Goal: Information Seeking & Learning: Check status

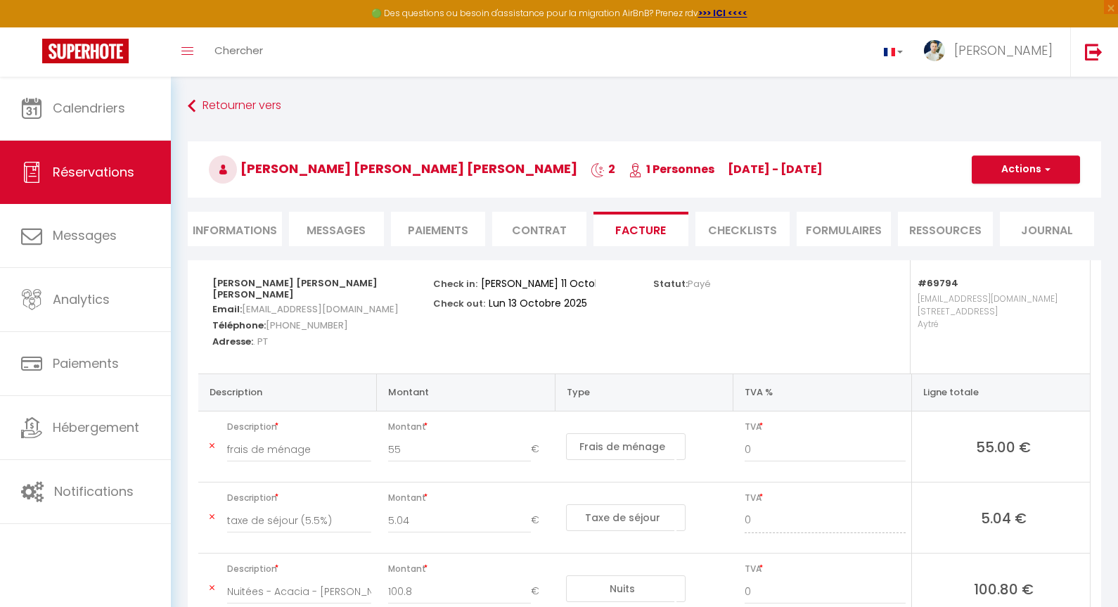
select select "cleaning"
select select "taxes"
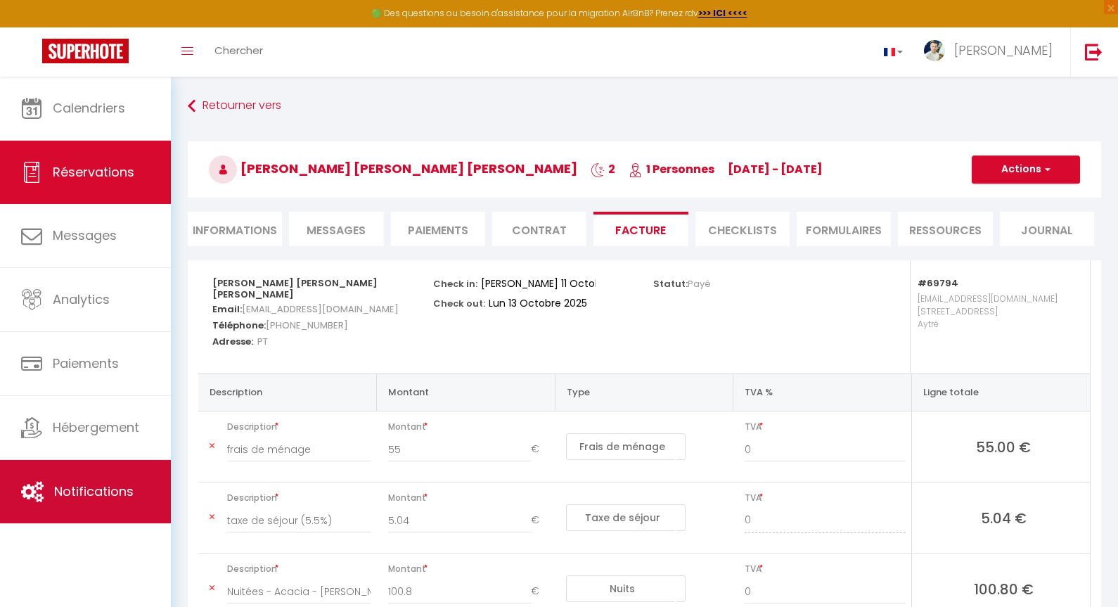
scroll to position [109, 0]
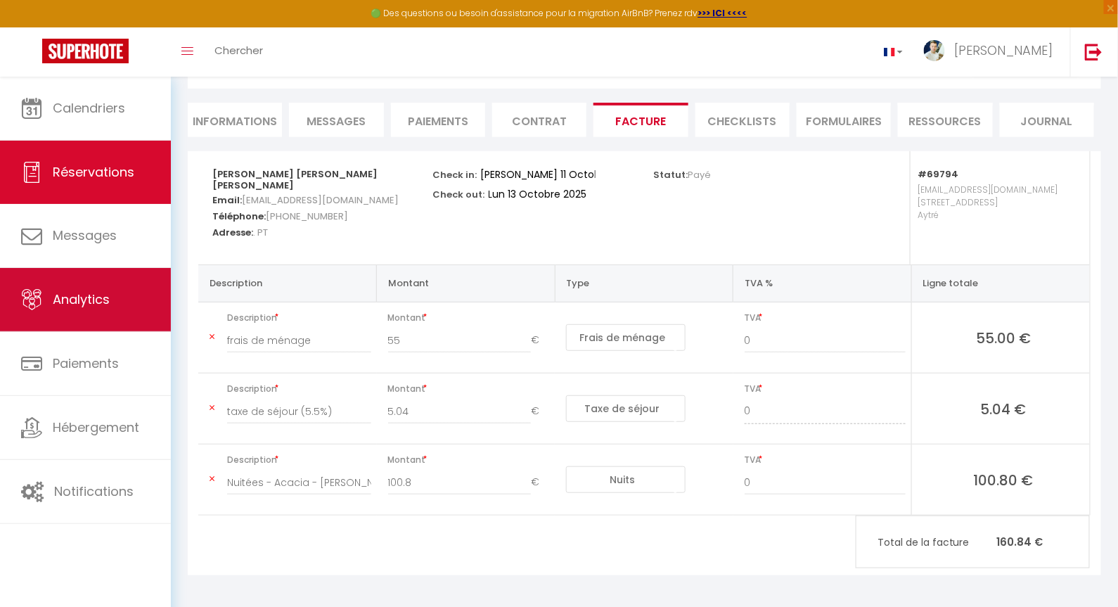
drag, startPoint x: 93, startPoint y: 321, endPoint x: 87, endPoint y: 311, distance: 12.3
click at [87, 311] on link "Analytics" at bounding box center [85, 299] width 171 height 63
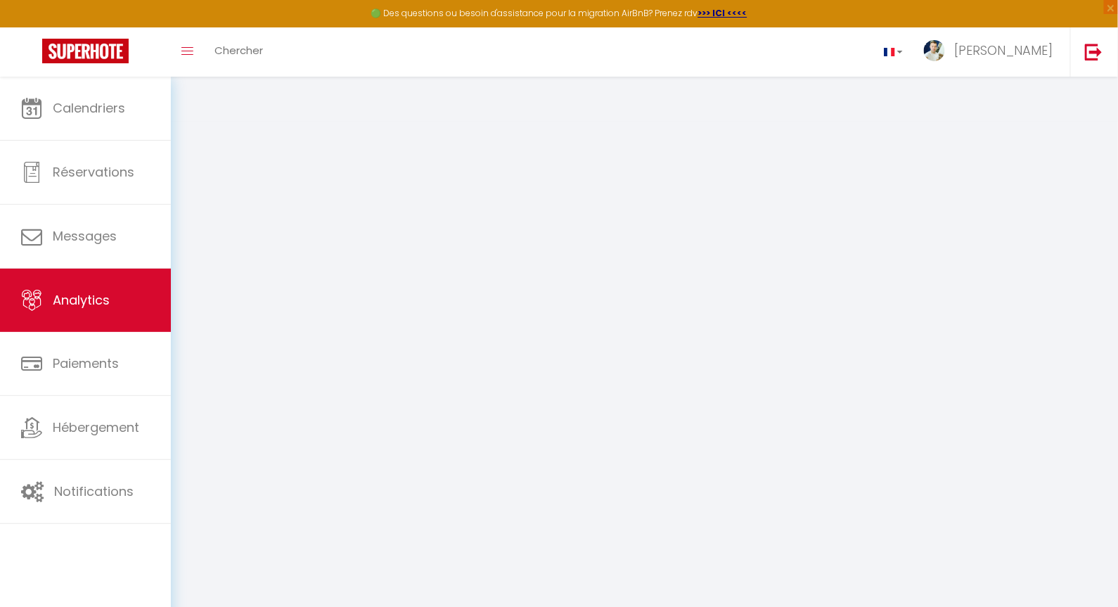
select select "2025"
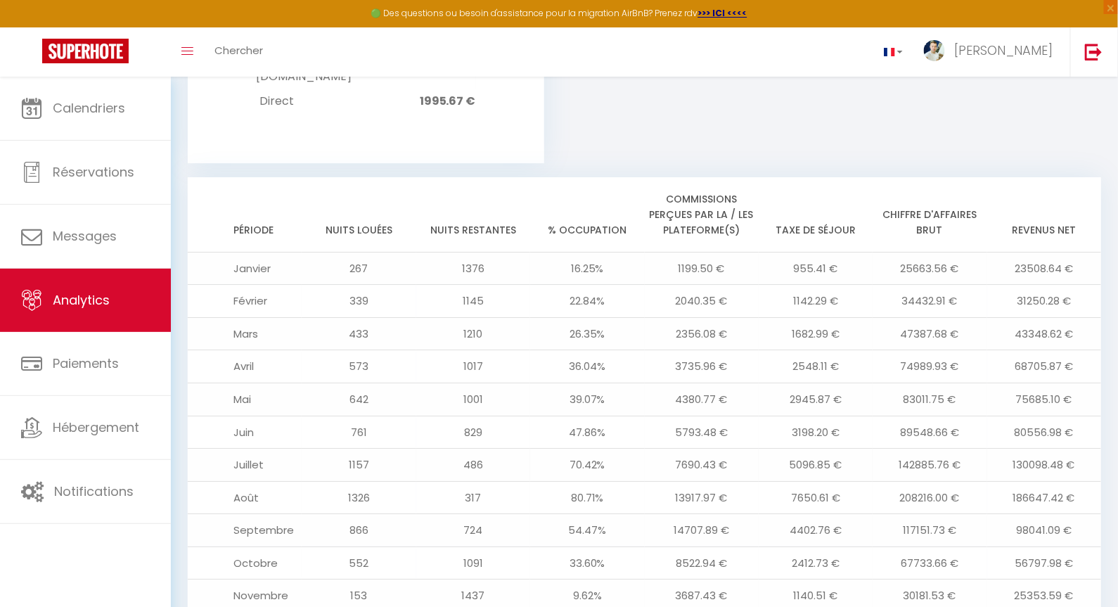
scroll to position [1558, 0]
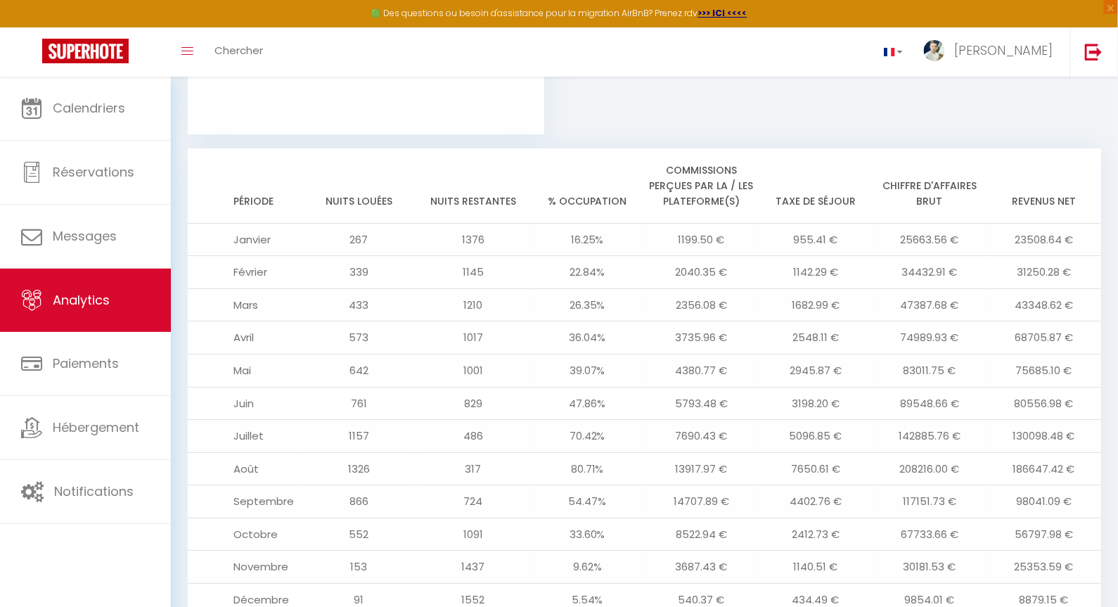
drag, startPoint x: 1004, startPoint y: 582, endPoint x: 1118, endPoint y: 568, distance: 114.7
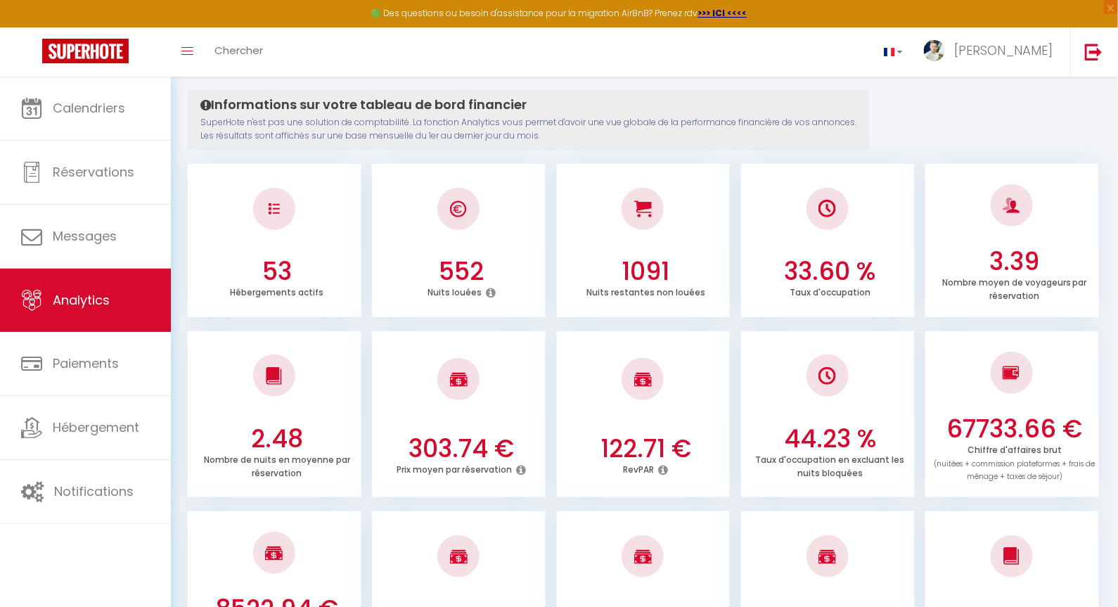
scroll to position [0, 0]
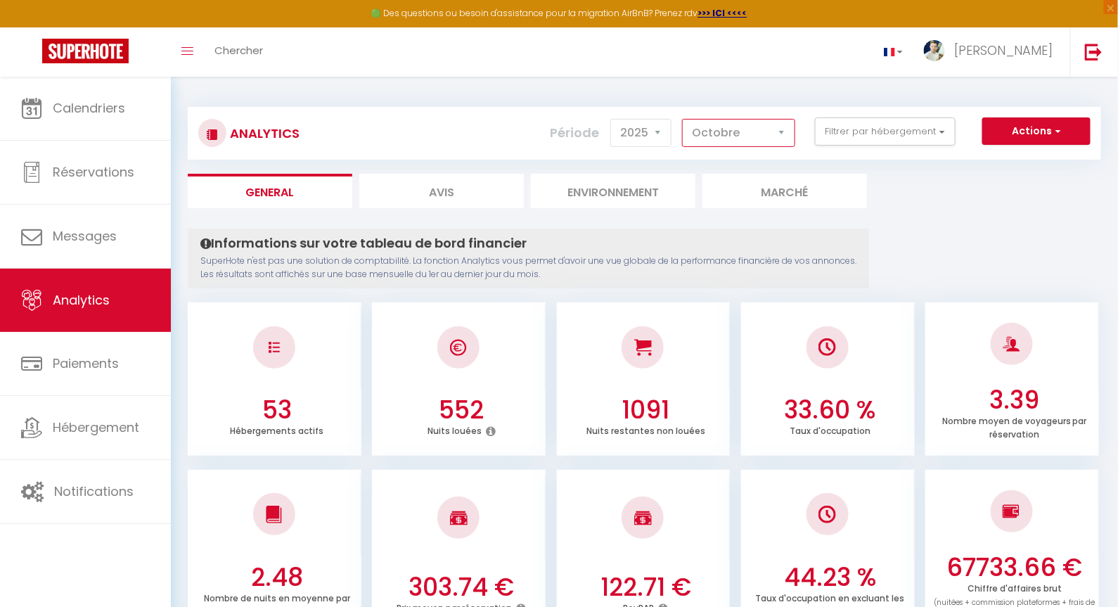
select select "8"
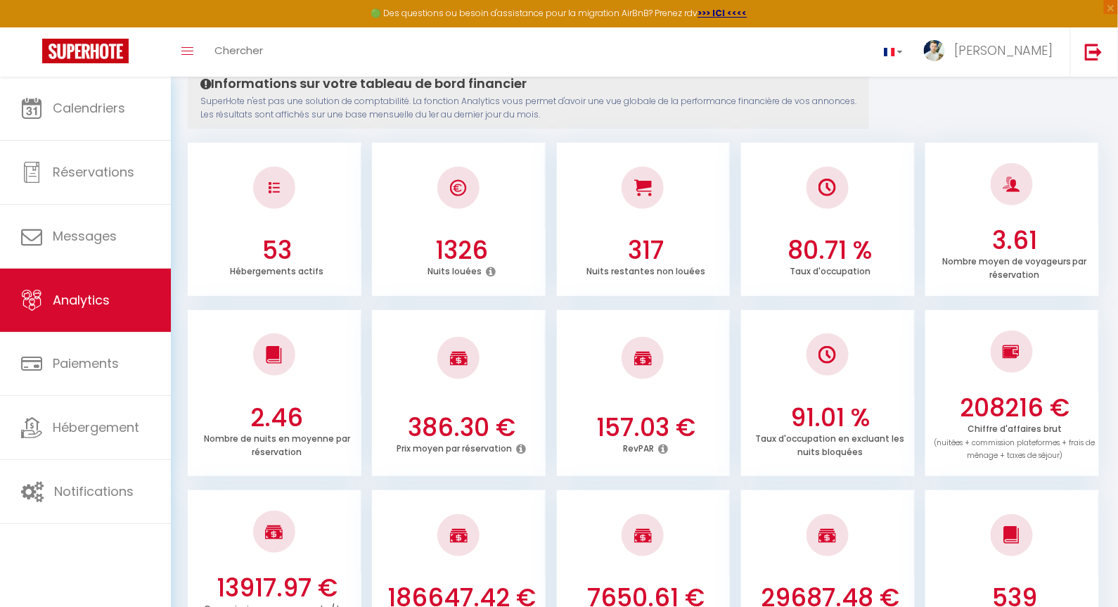
scroll to position [130, 0]
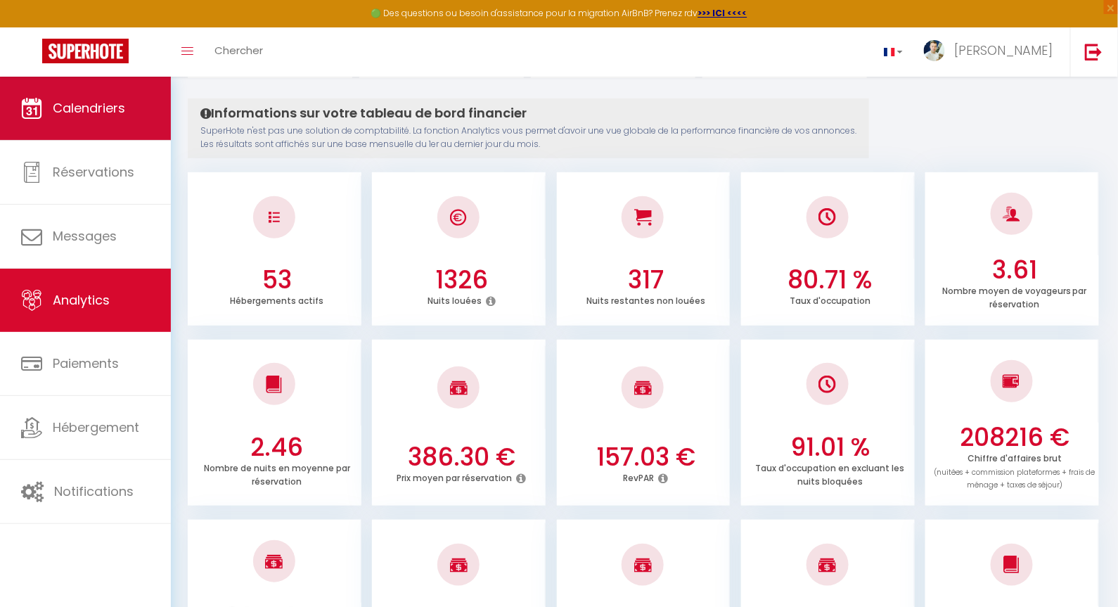
click at [77, 110] on span "Calendriers" at bounding box center [89, 108] width 72 height 18
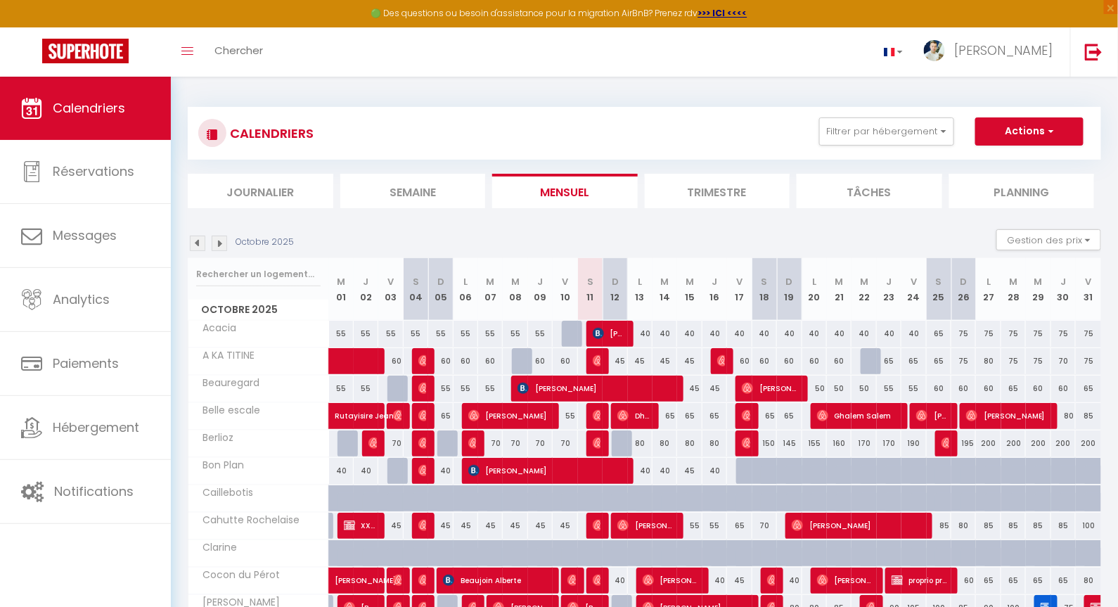
drag, startPoint x: 1009, startPoint y: 194, endPoint x: 999, endPoint y: 194, distance: 9.1
click at [999, 194] on li "Planning" at bounding box center [1022, 191] width 146 height 34
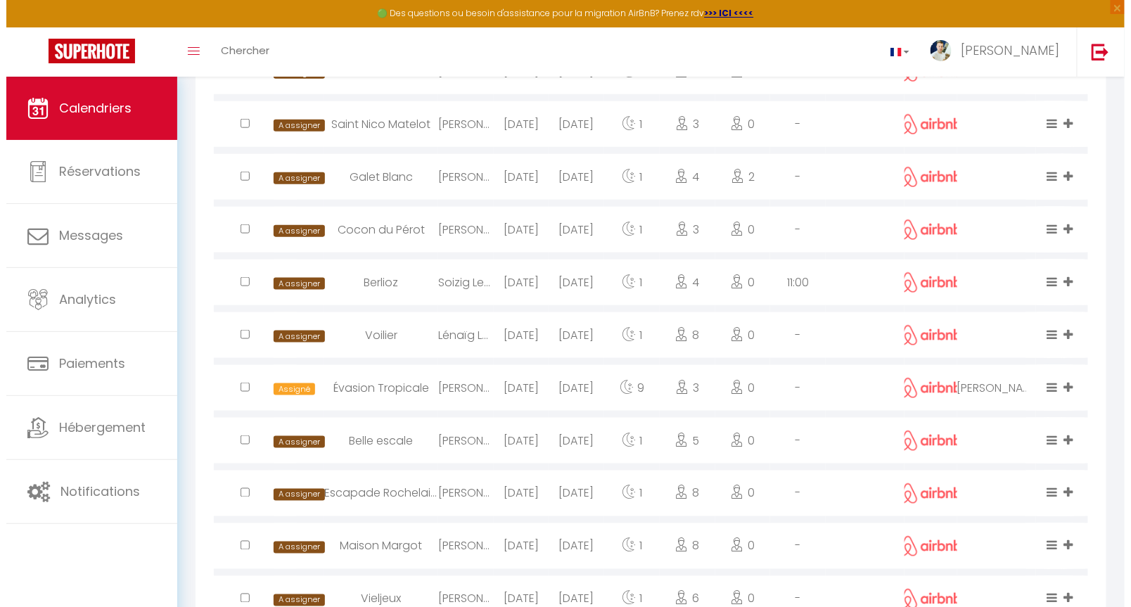
scroll to position [332, 0]
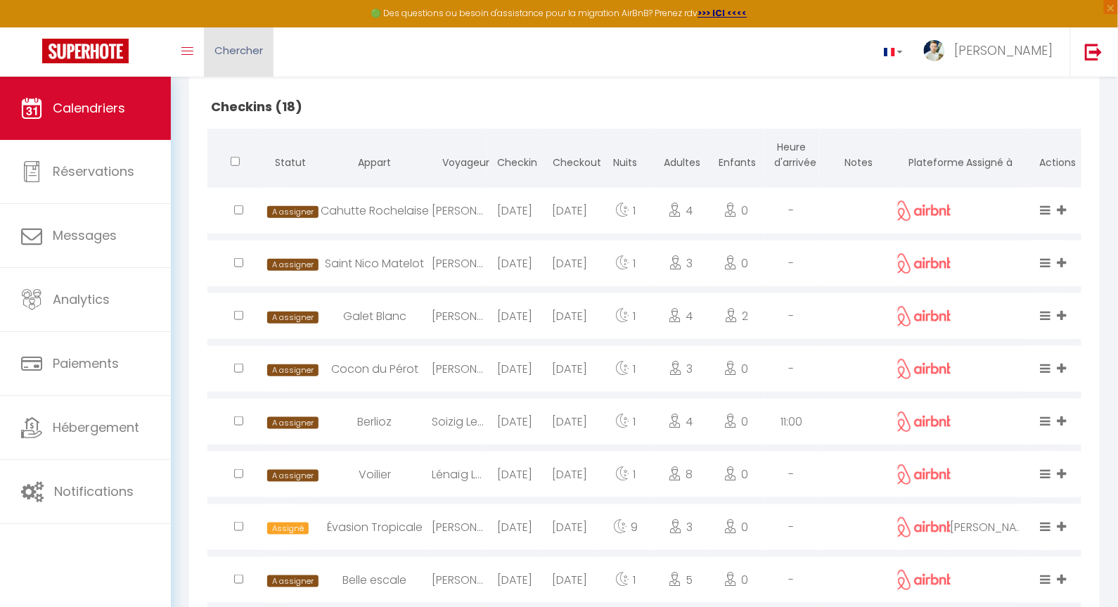
click at [252, 40] on link "Chercher" at bounding box center [239, 51] width 70 height 49
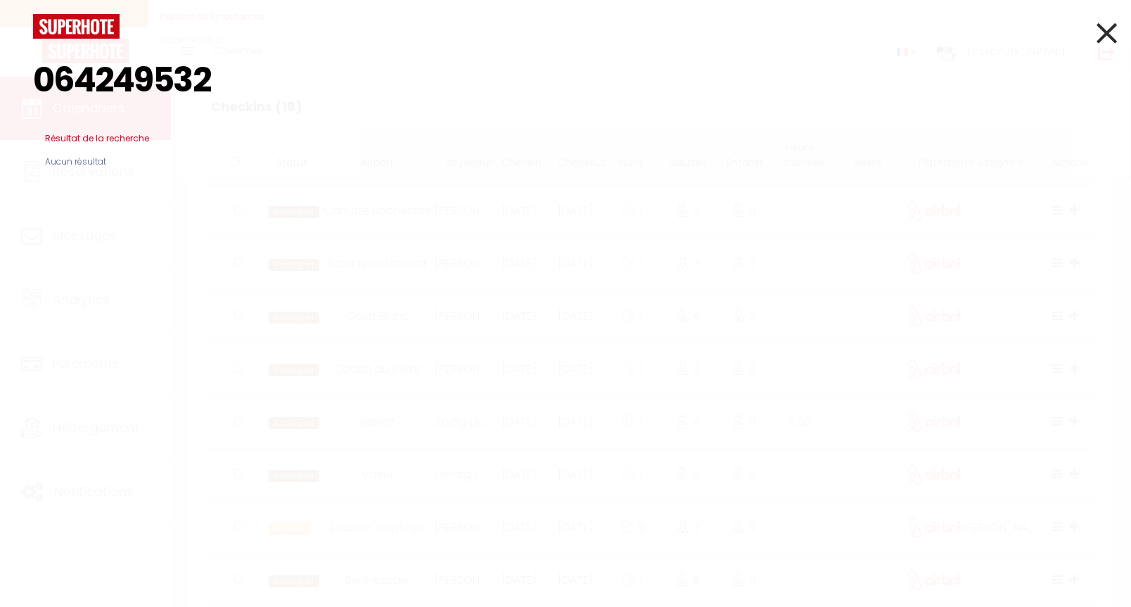
type input "0642495329"
